Goal: Check status: Check status

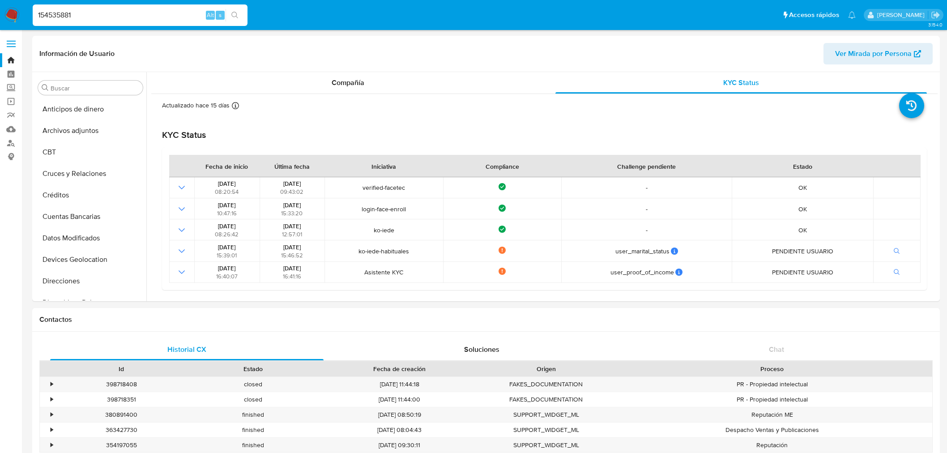
select select "10"
click at [74, 17] on input "154535881" at bounding box center [140, 15] width 215 height 12
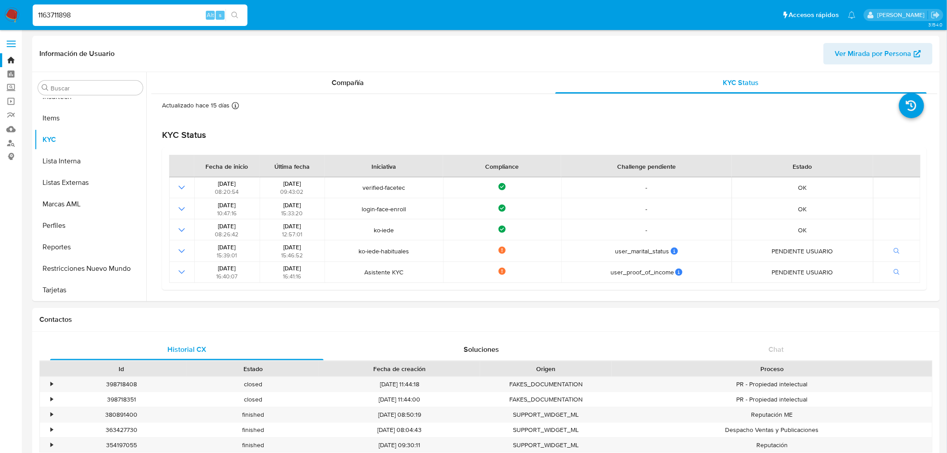
type input "1163711898"
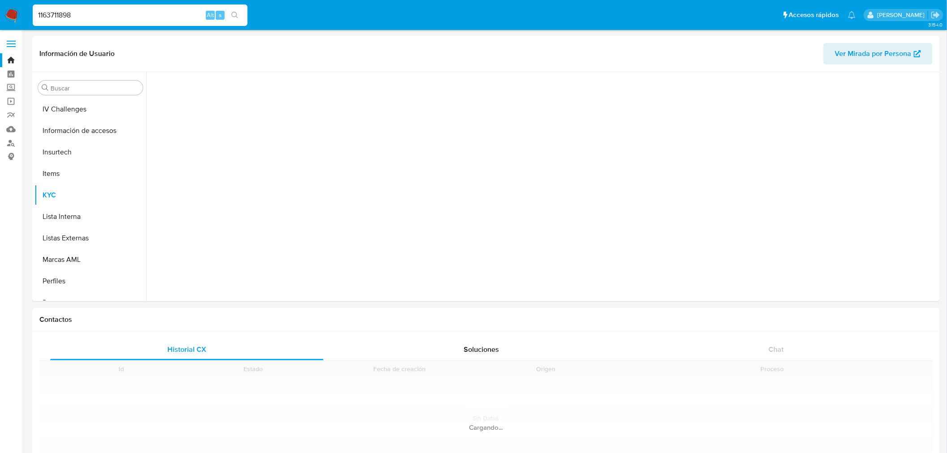
scroll to position [399, 0]
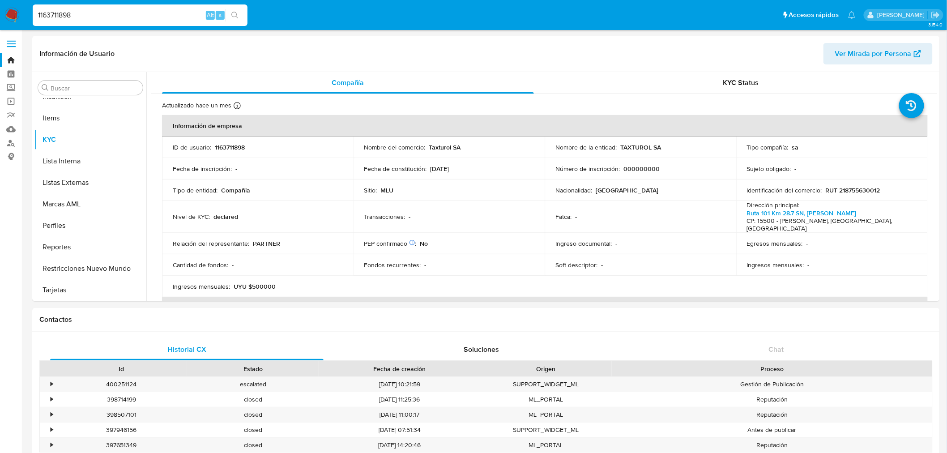
select select "10"
click at [106, 16] on input "1163711898" at bounding box center [140, 15] width 215 height 12
paste input "309592621"
type input "1309592621"
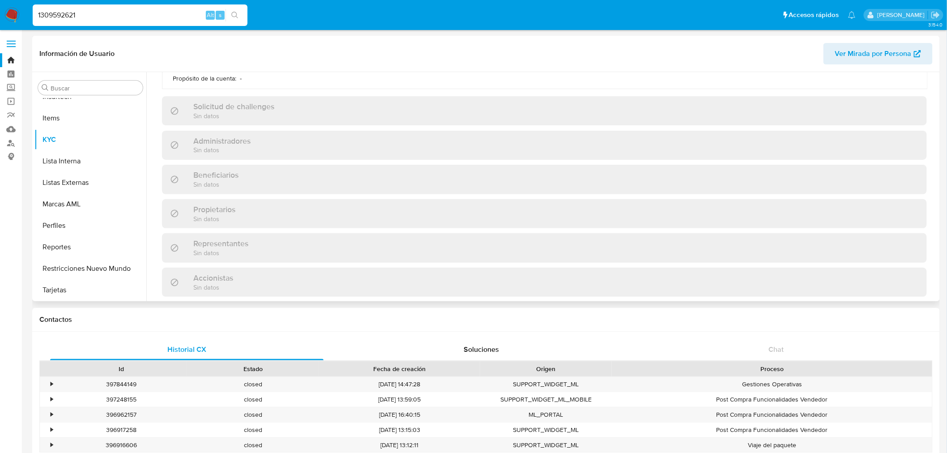
scroll to position [509, 0]
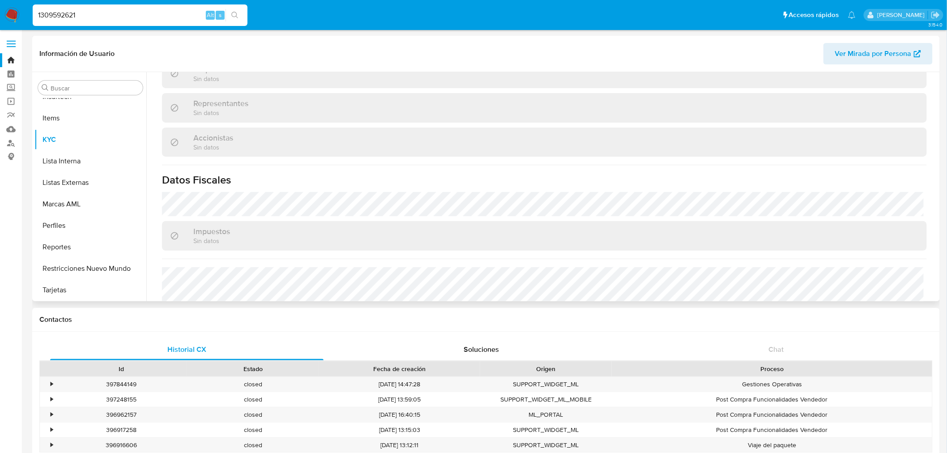
select select "10"
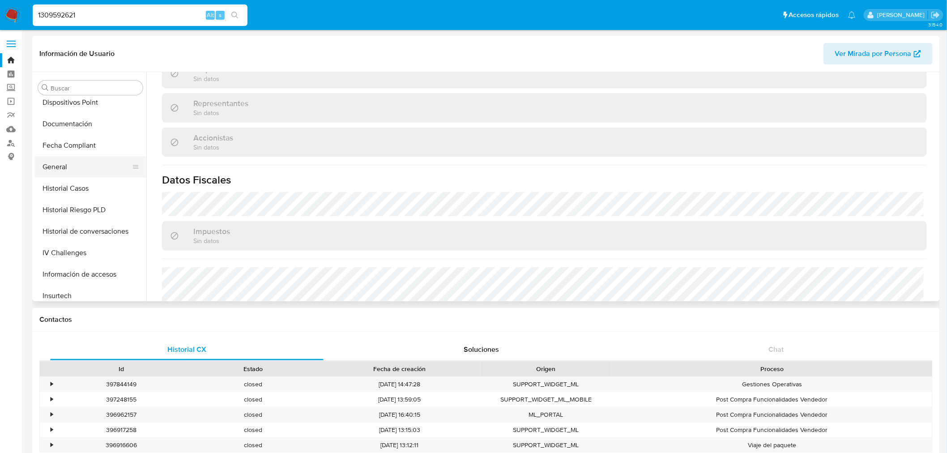
click at [106, 176] on button "General" at bounding box center [86, 166] width 105 height 21
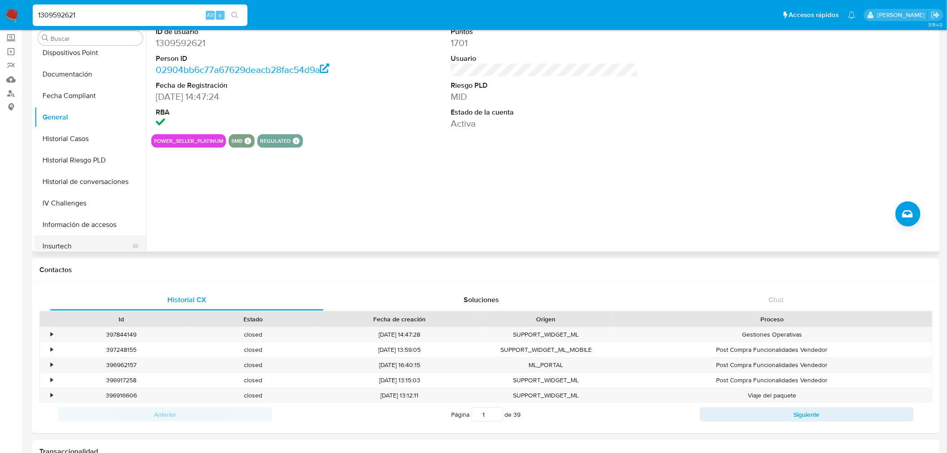
scroll to position [300, 0]
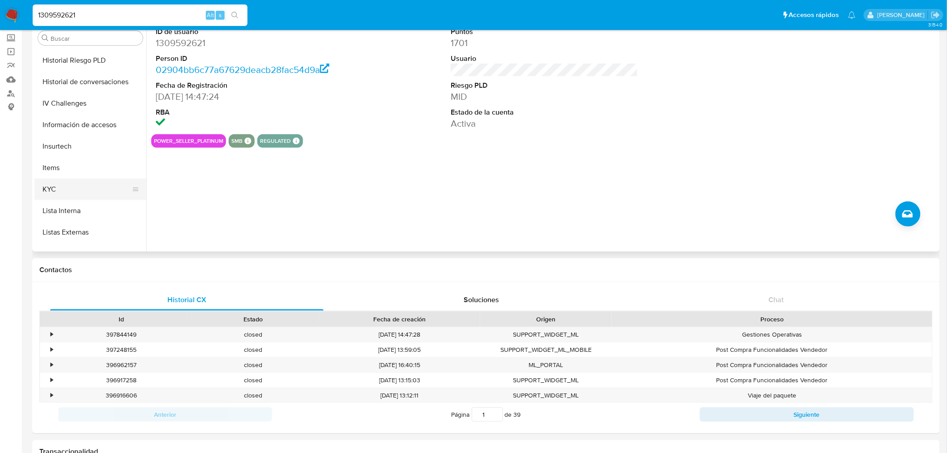
click at [81, 187] on button "KYC" at bounding box center [86, 189] width 105 height 21
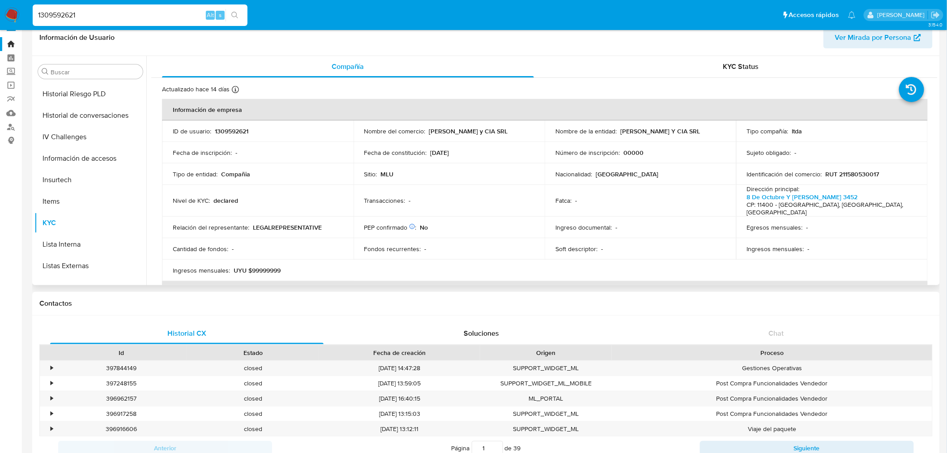
scroll to position [0, 0]
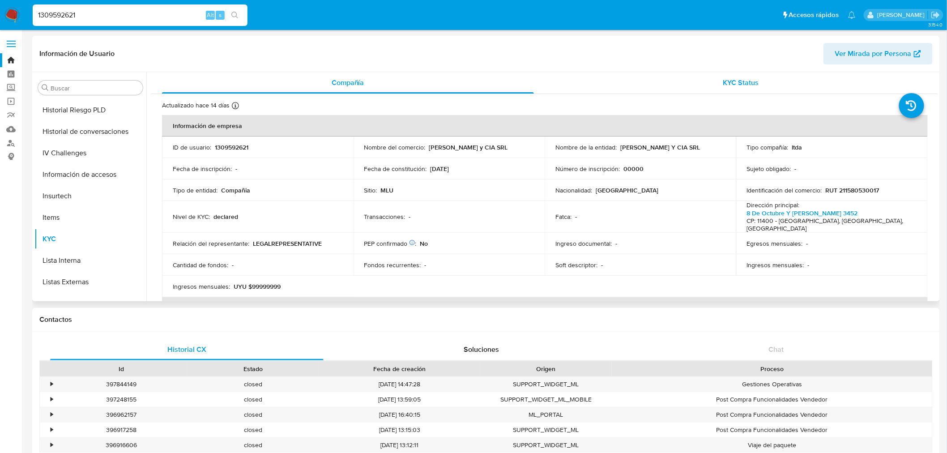
click at [740, 86] on span "KYC Status" at bounding box center [741, 82] width 36 height 10
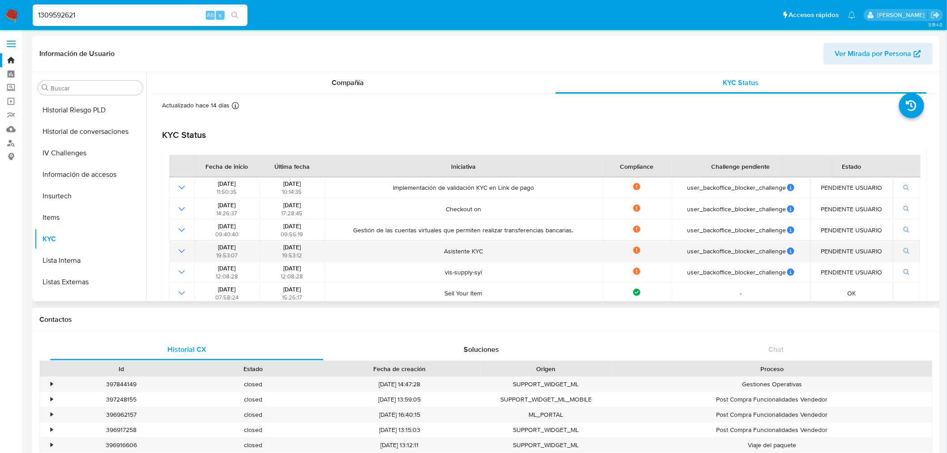
drag, startPoint x: 395, startPoint y: 185, endPoint x: 563, endPoint y: 247, distance: 179.3
click at [563, 247] on tbody "[DATE] 11:50:35 [DATE] 10:14:35 Implementación de validación KYC en Link de pag…" at bounding box center [544, 240] width 751 height 127
